Goal: Task Accomplishment & Management: Use online tool/utility

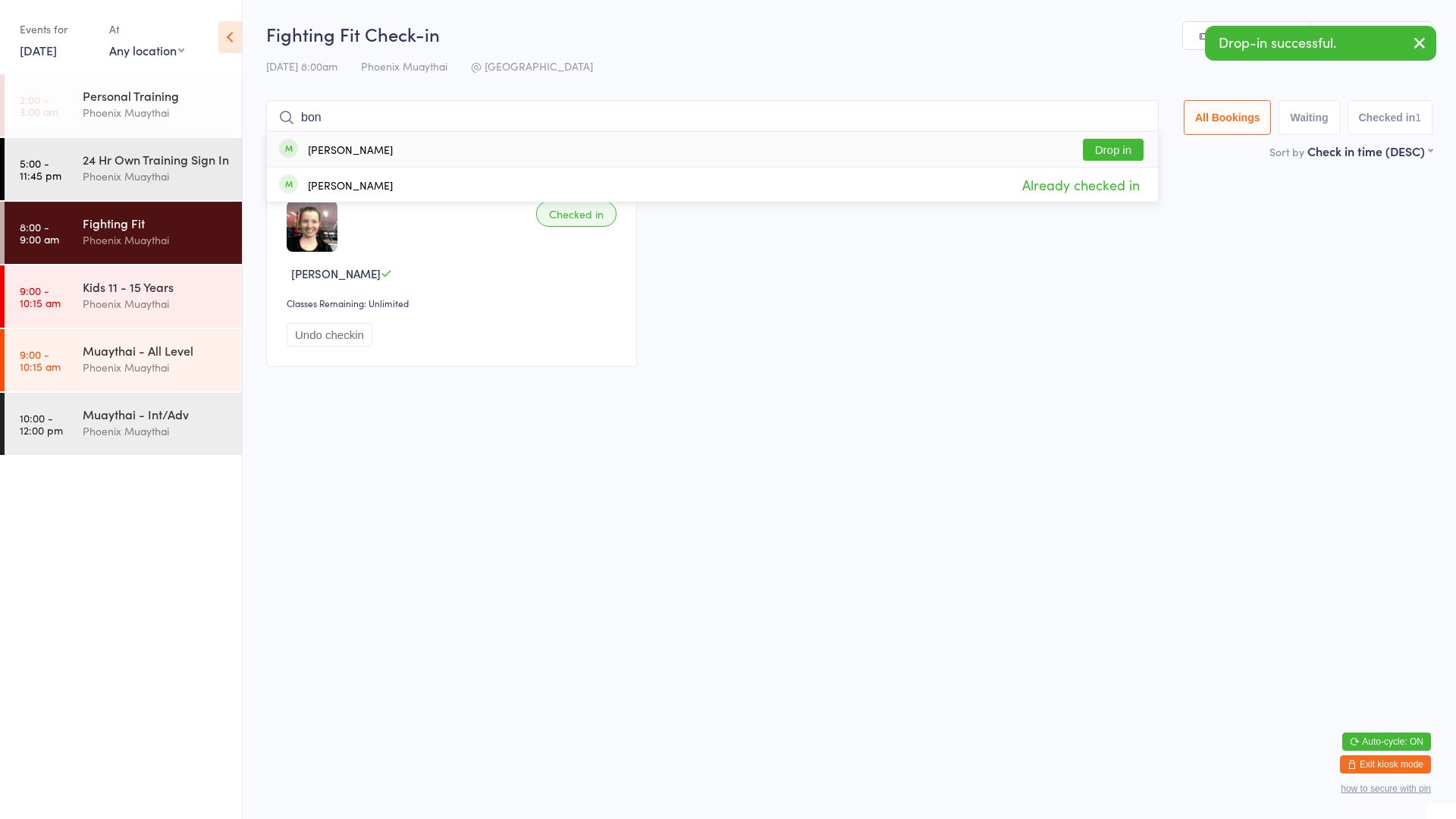
type input "bon"
click at [1101, 143] on button "Drop in" at bounding box center [1113, 150] width 60 height 22
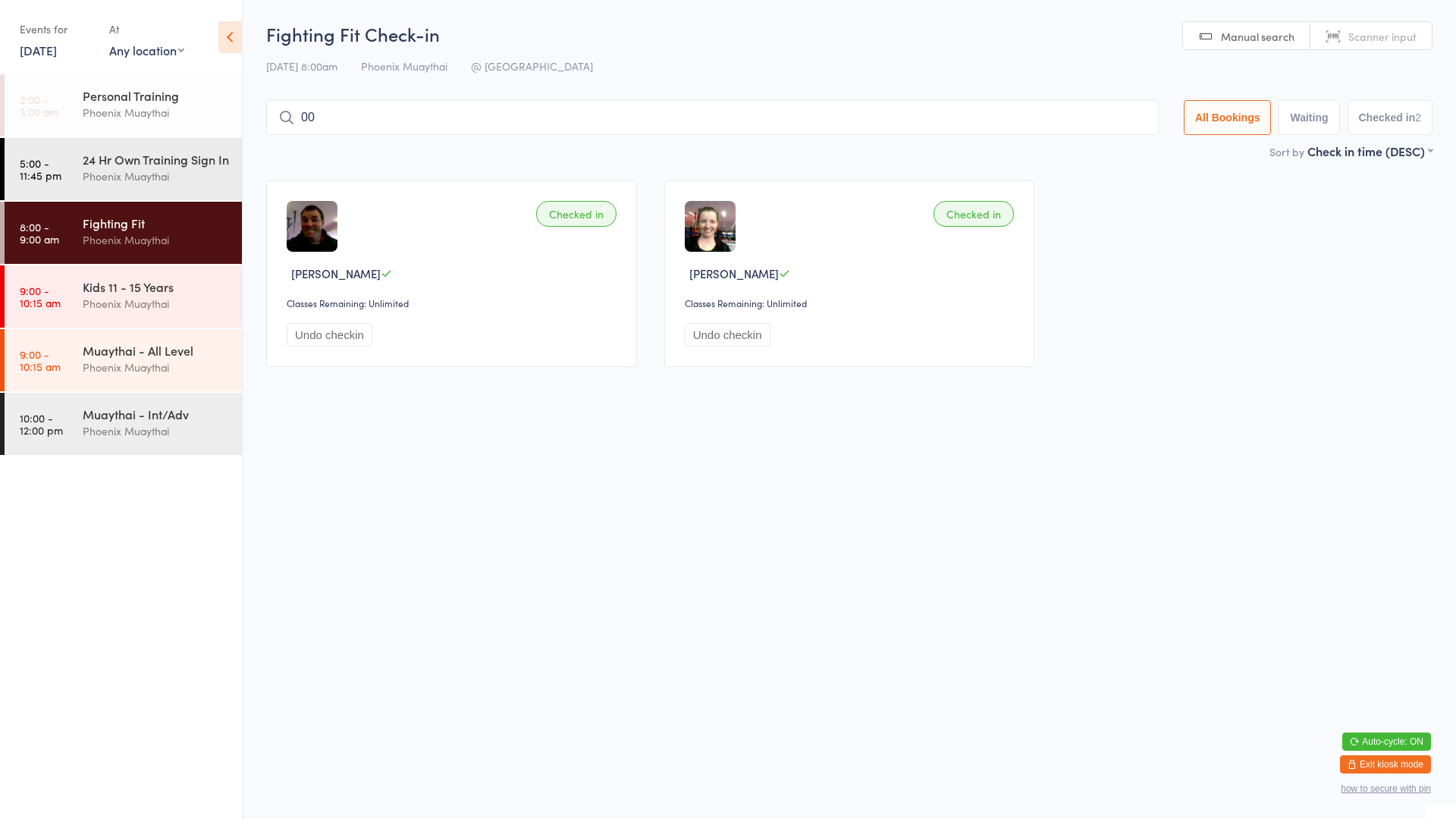
type input "001"
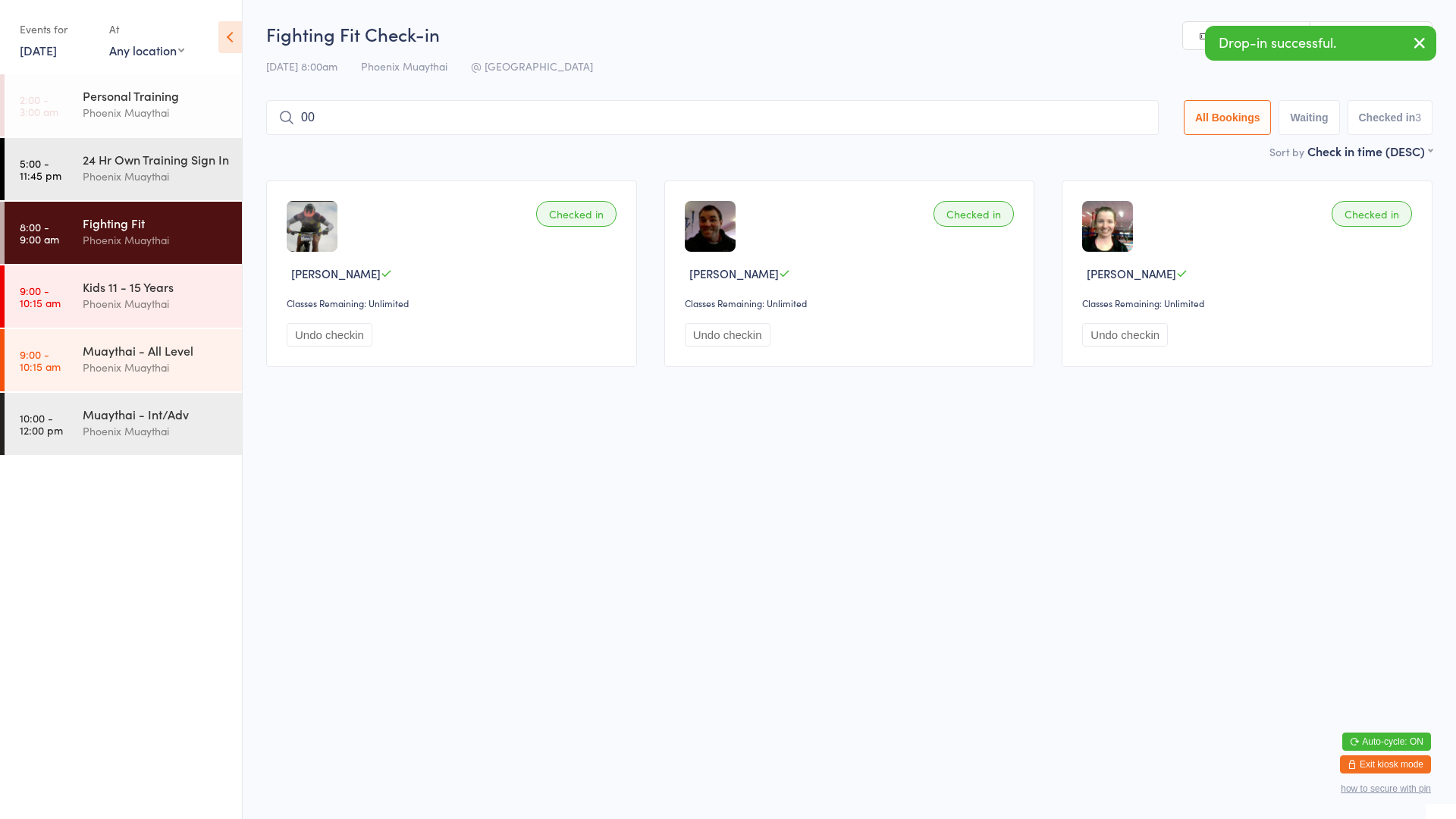
type input "003"
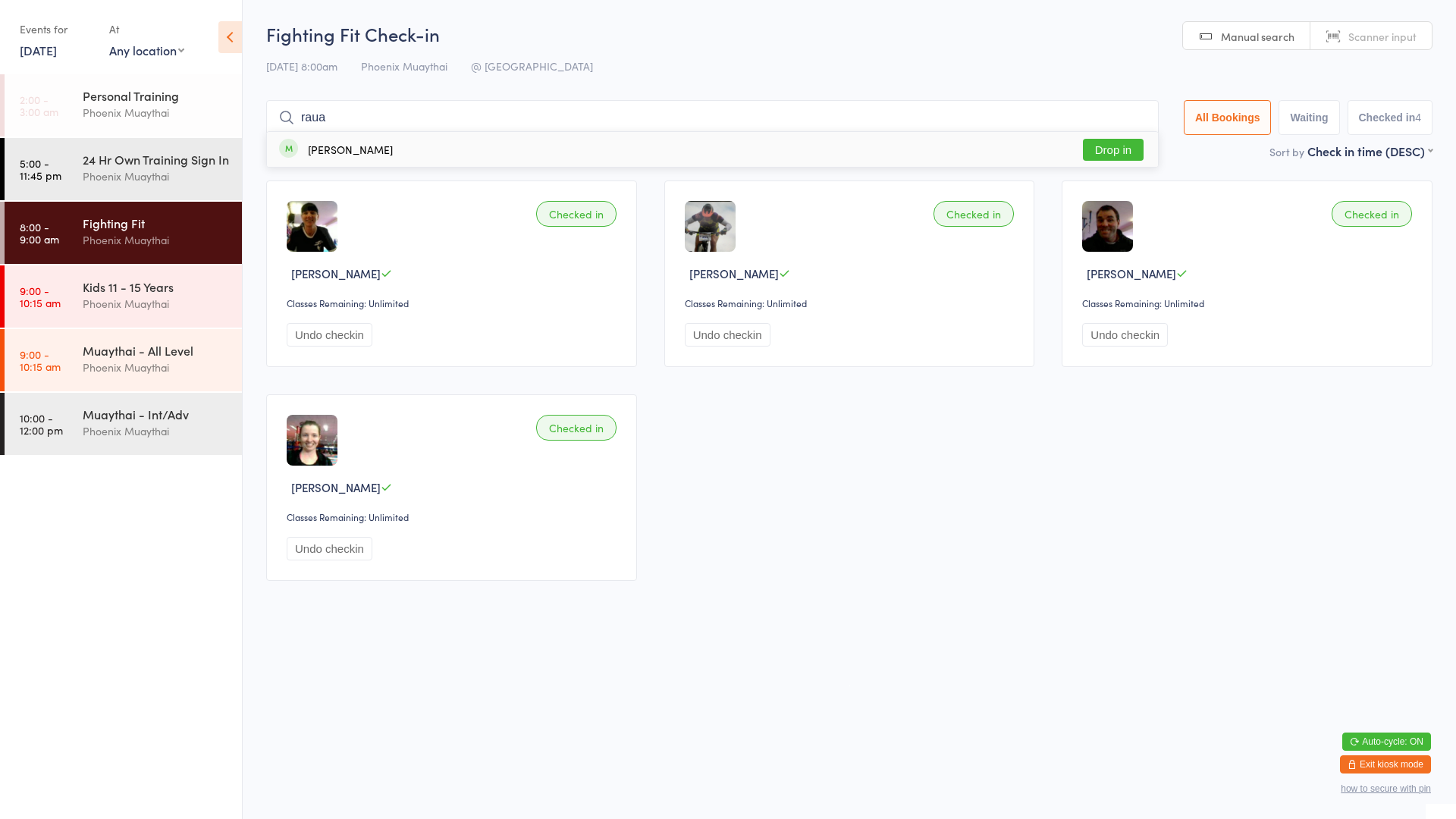
type input "raua"
click at [1127, 150] on button "Drop in" at bounding box center [1113, 150] width 60 height 22
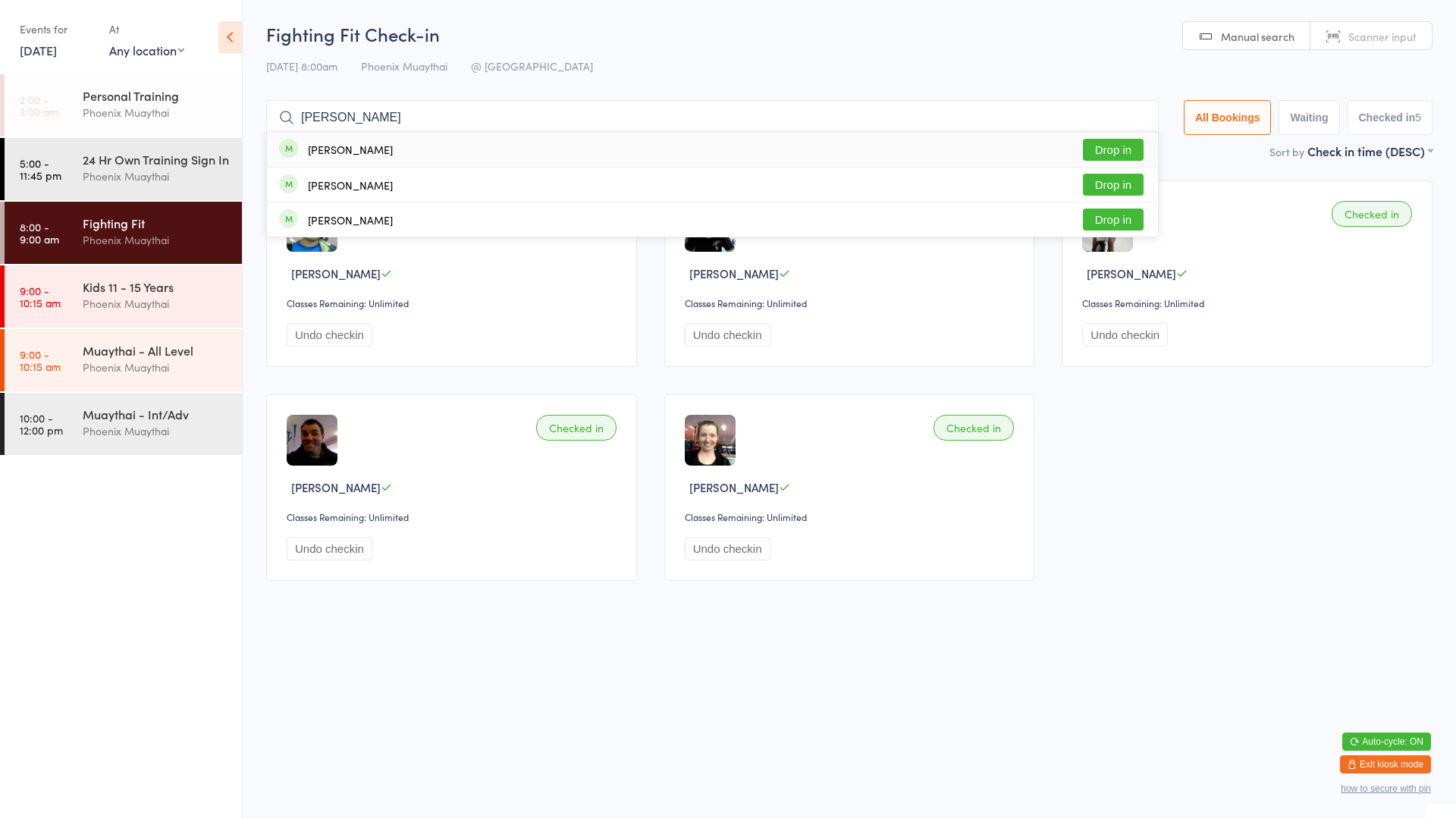
type input "[PERSON_NAME]"
click at [763, 153] on div "[PERSON_NAME] Drop in" at bounding box center [713, 149] width 891 height 35
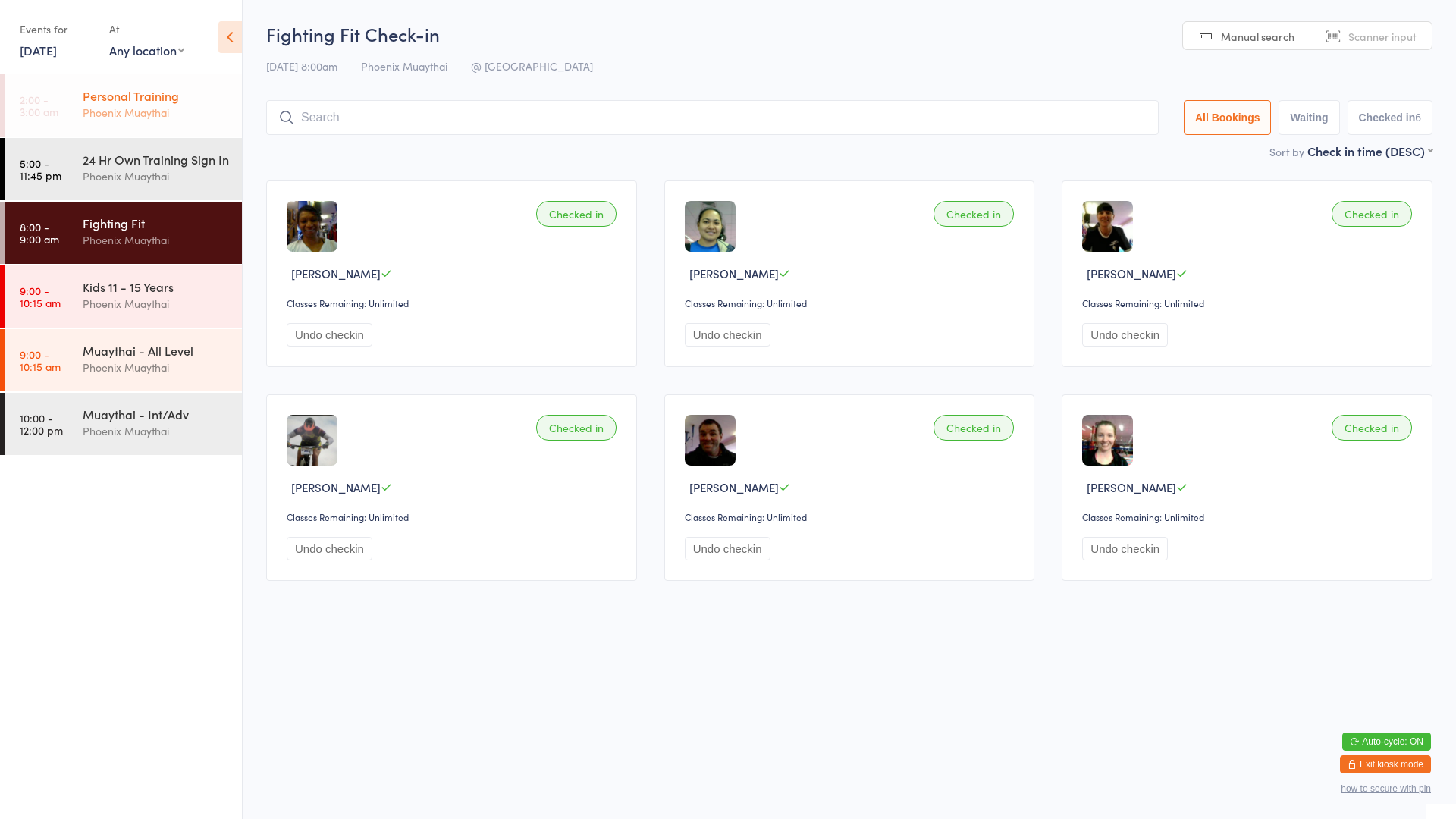
click at [156, 90] on div "Personal Training" at bounding box center [156, 95] width 146 height 16
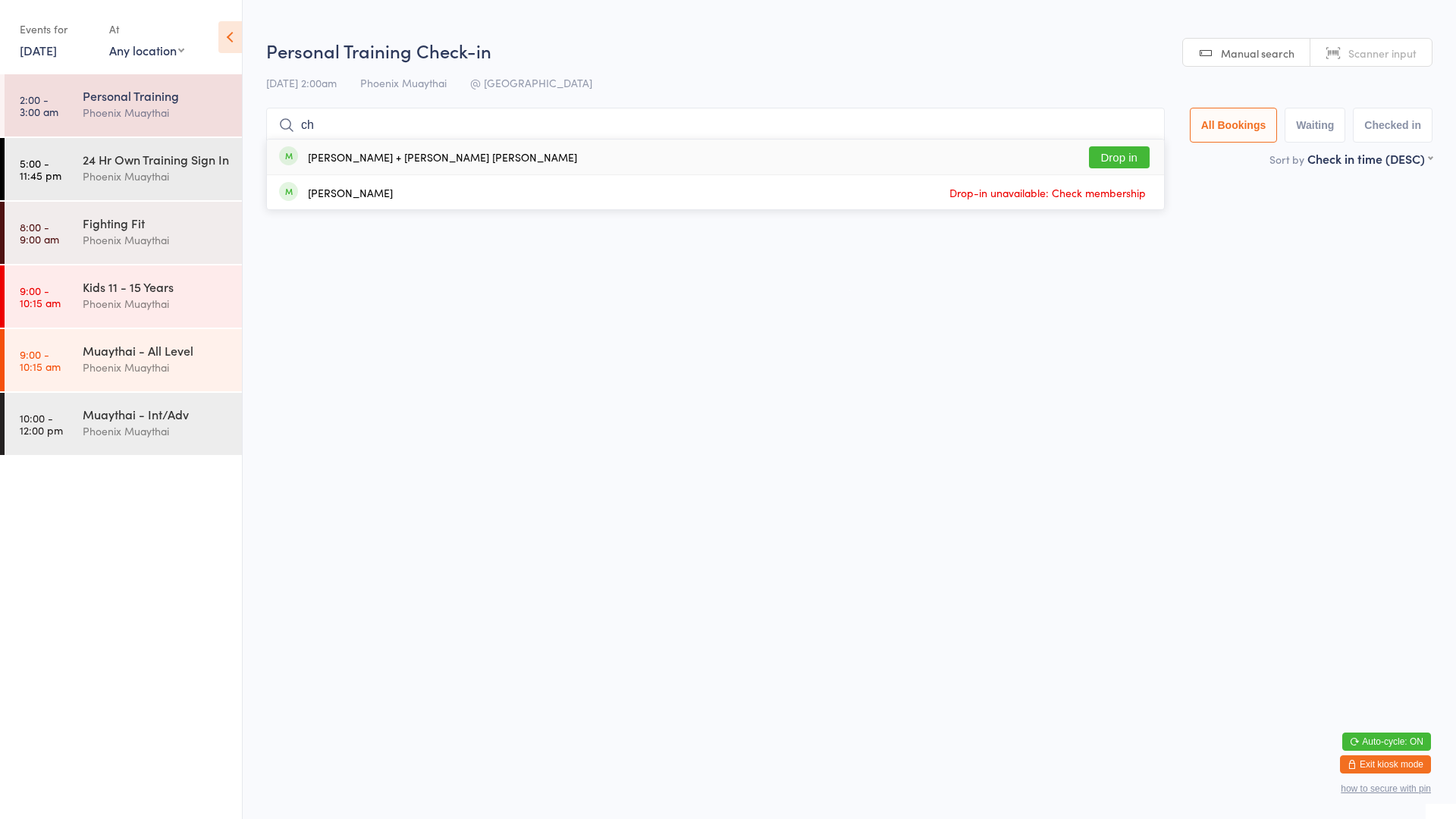
type input "ch"
click at [1097, 151] on button "Drop in" at bounding box center [1118, 157] width 60 height 22
